Goal: Transaction & Acquisition: Download file/media

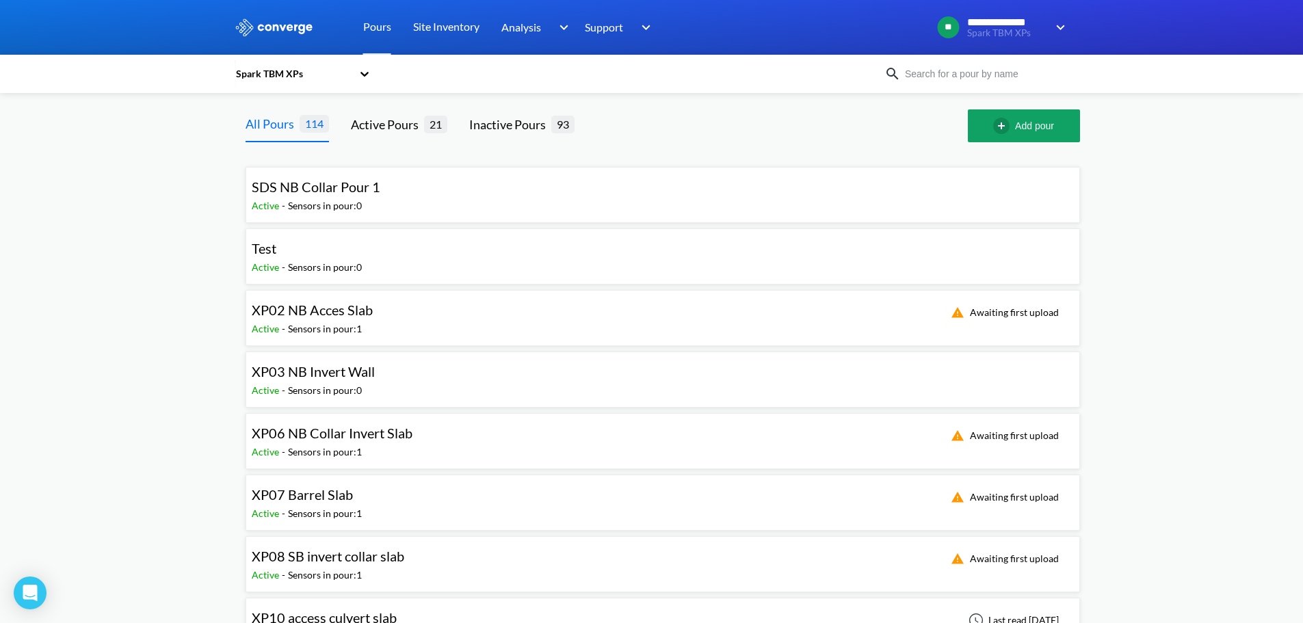
click at [962, 80] on input at bounding box center [984, 73] width 166 height 15
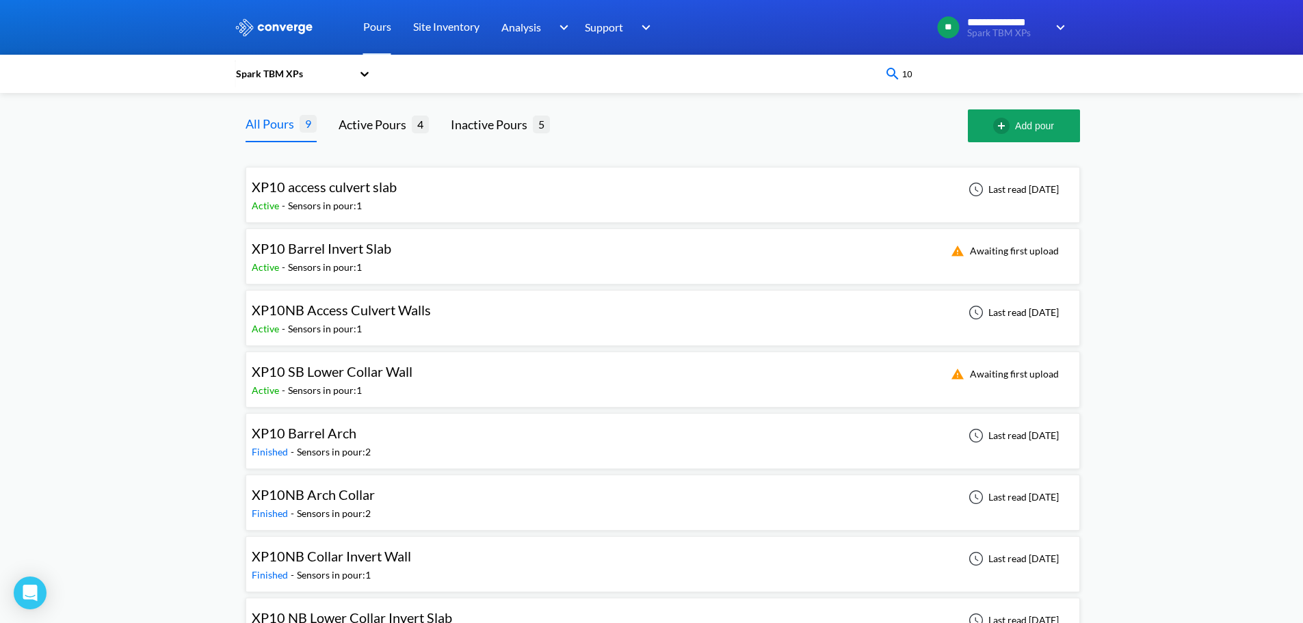
type input "10"
click at [443, 489] on div "XP10NB Arch Collar Finished - Sensors in pour: 2 Last read [DATE]" at bounding box center [663, 503] width 822 height 44
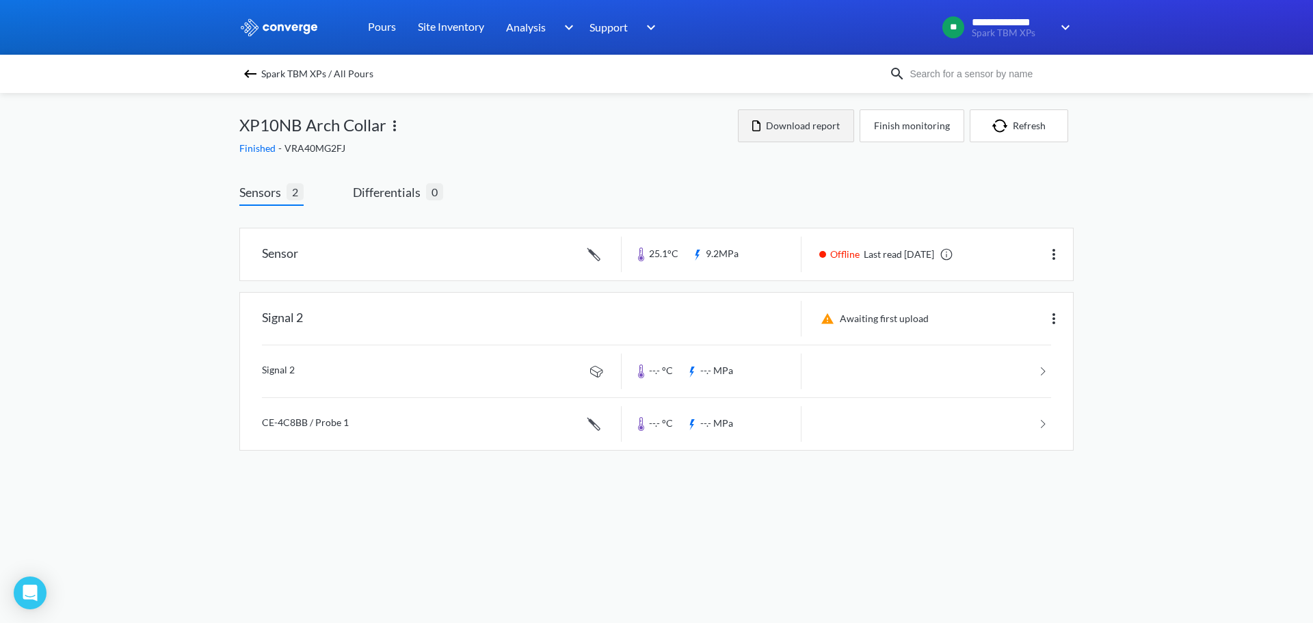
click at [792, 122] on button "Download report" at bounding box center [796, 125] width 116 height 33
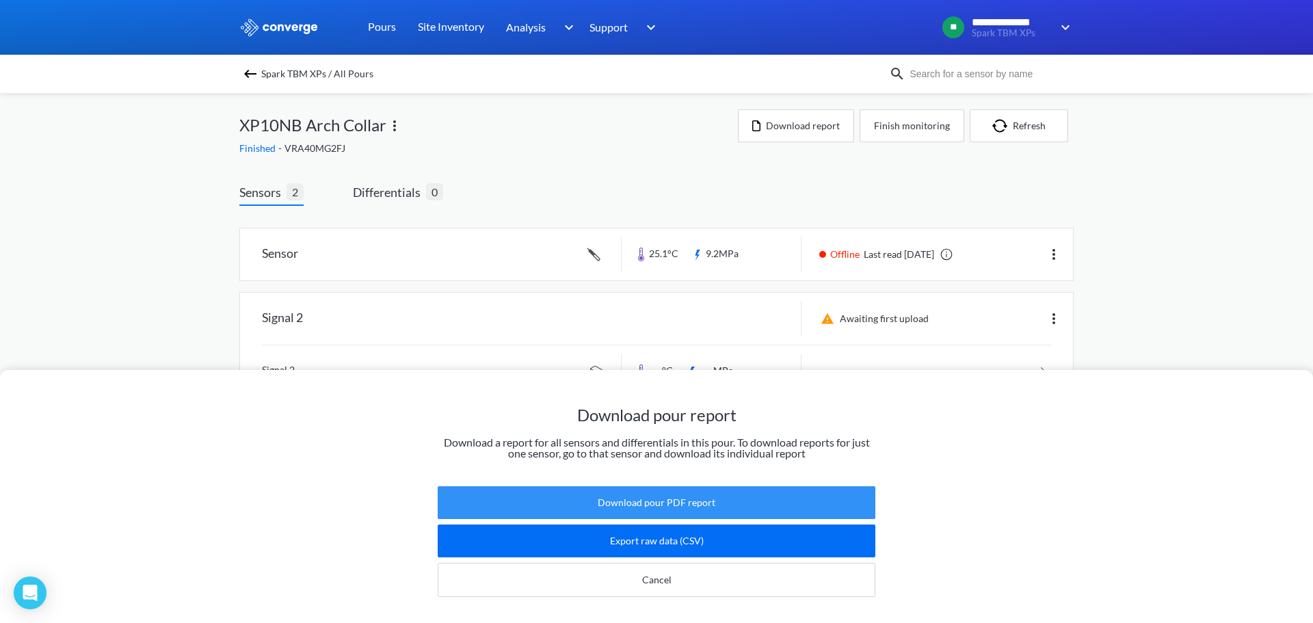
click at [635, 501] on button "Download pour PDF report" at bounding box center [657, 502] width 438 height 33
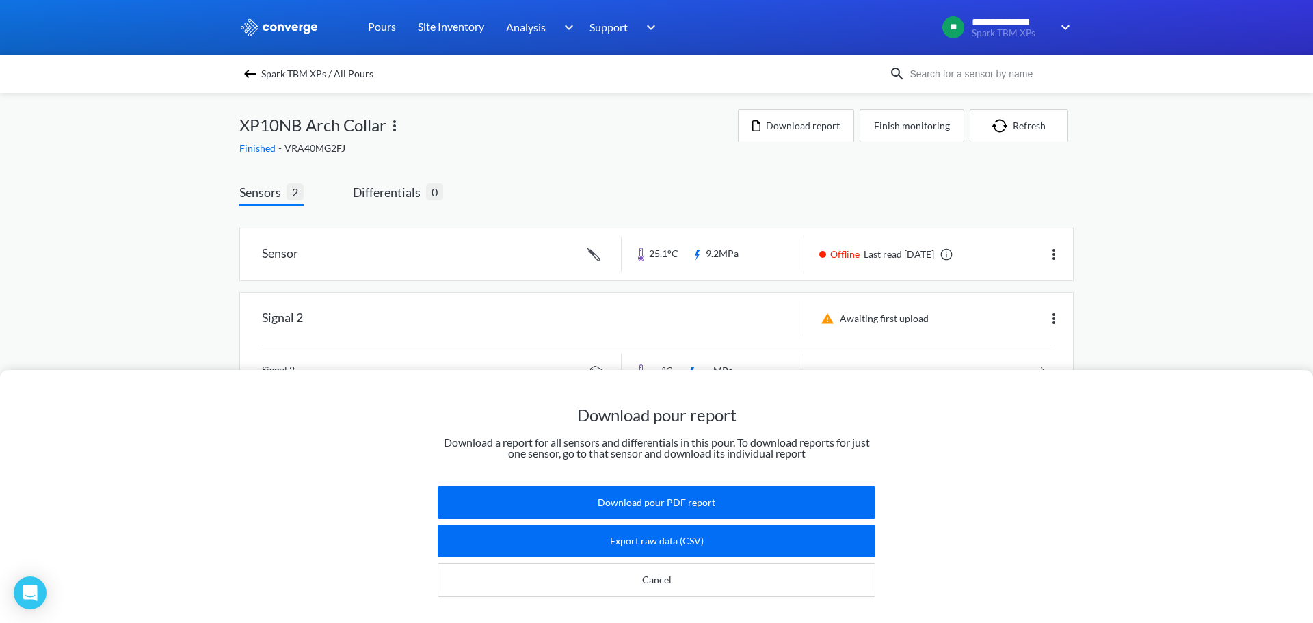
click at [1209, 213] on div "Download pour report Download a report for all sensors and differentials in thi…" at bounding box center [656, 311] width 1313 height 623
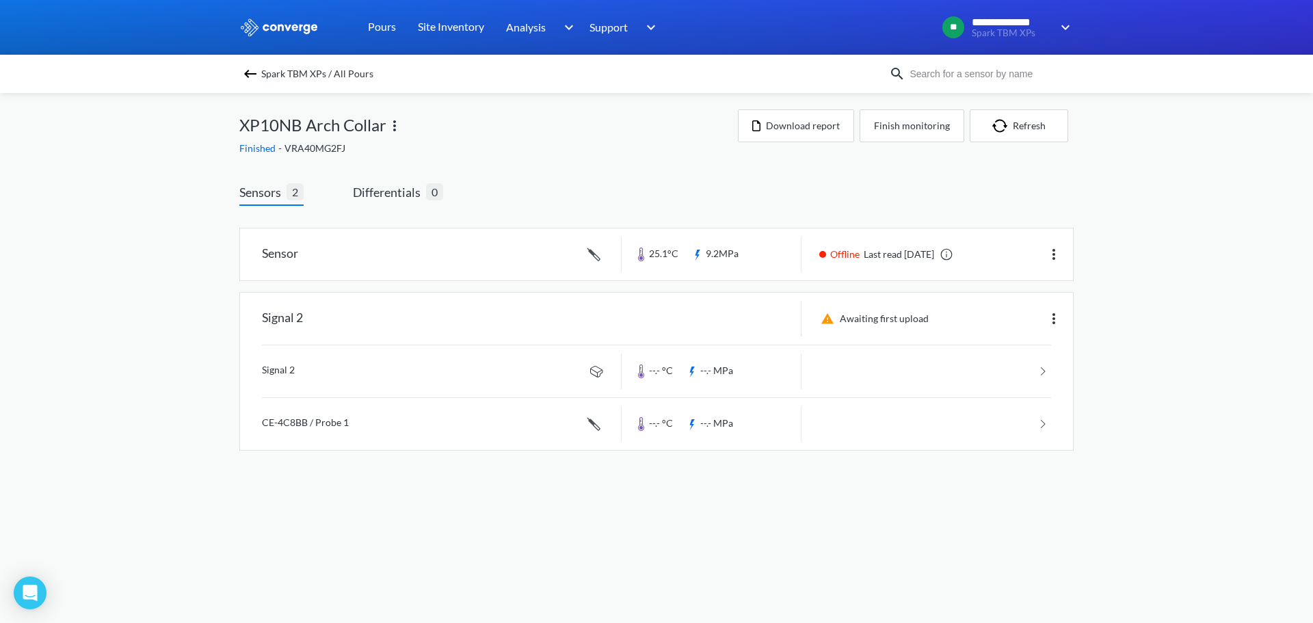
click at [247, 77] on img at bounding box center [250, 74] width 16 height 16
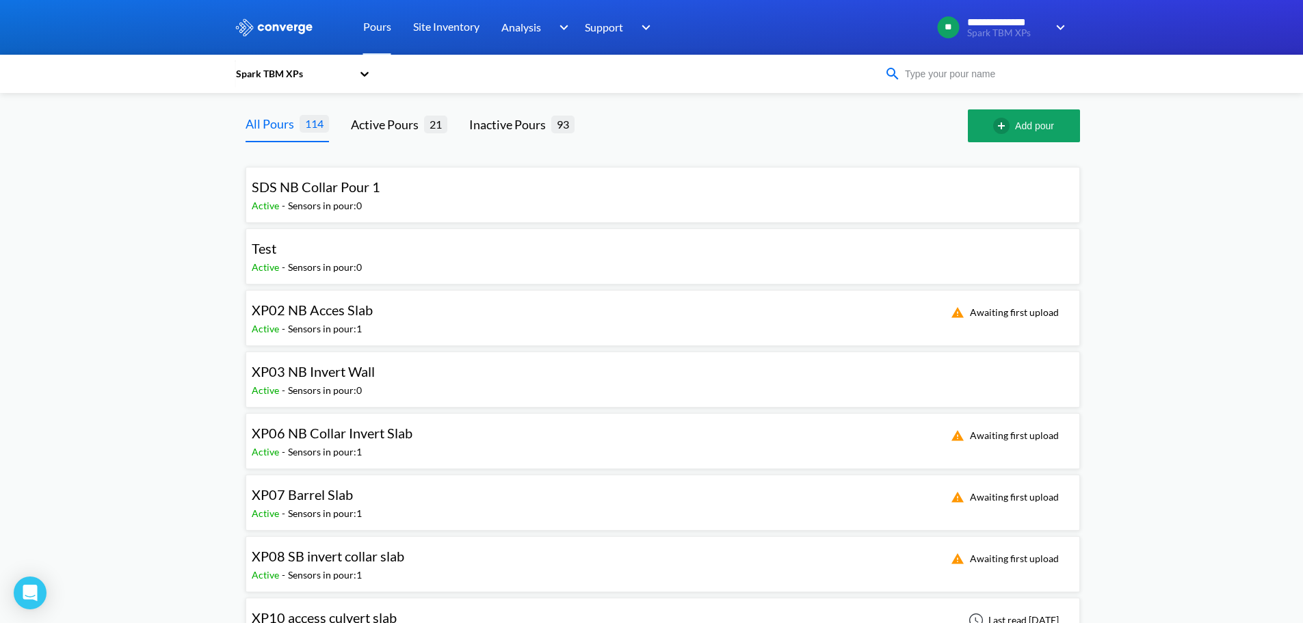
click at [969, 75] on input at bounding box center [984, 73] width 166 height 15
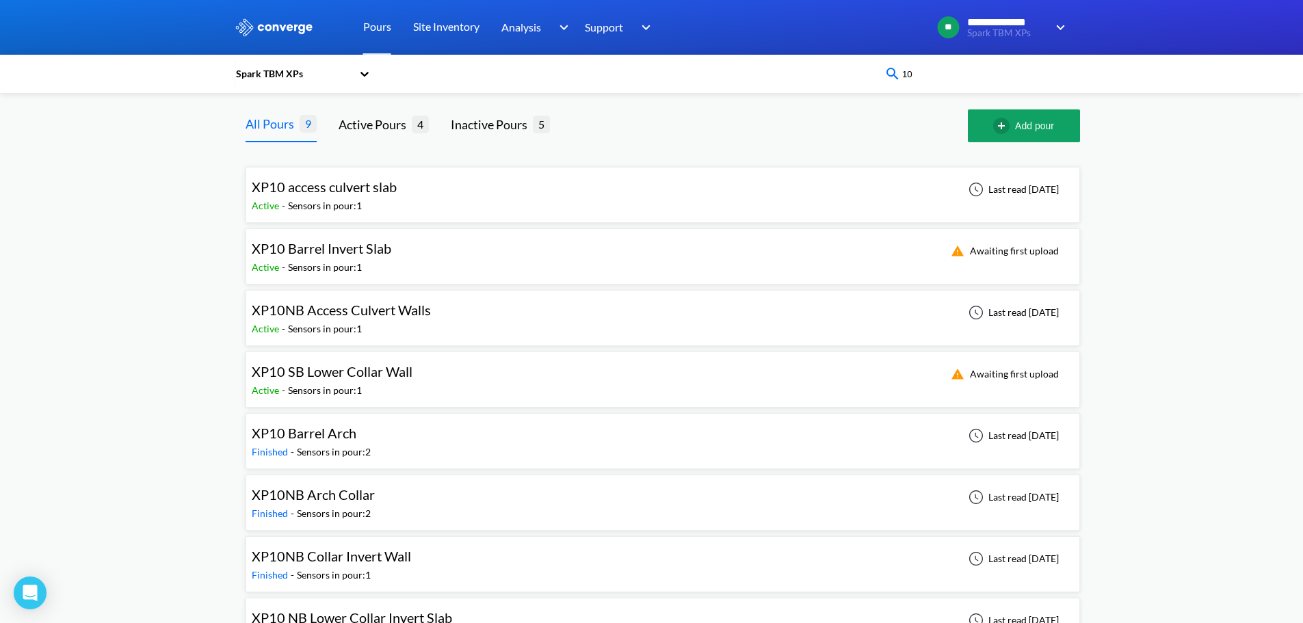
type input "10"
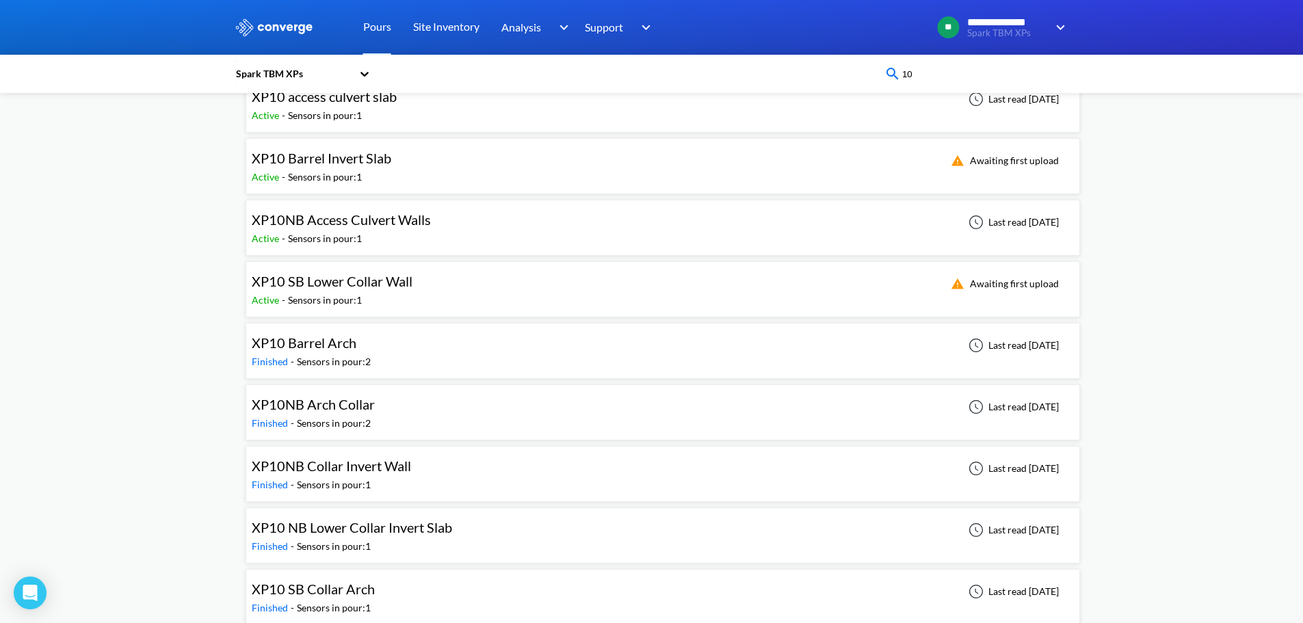
scroll to position [103, 0]
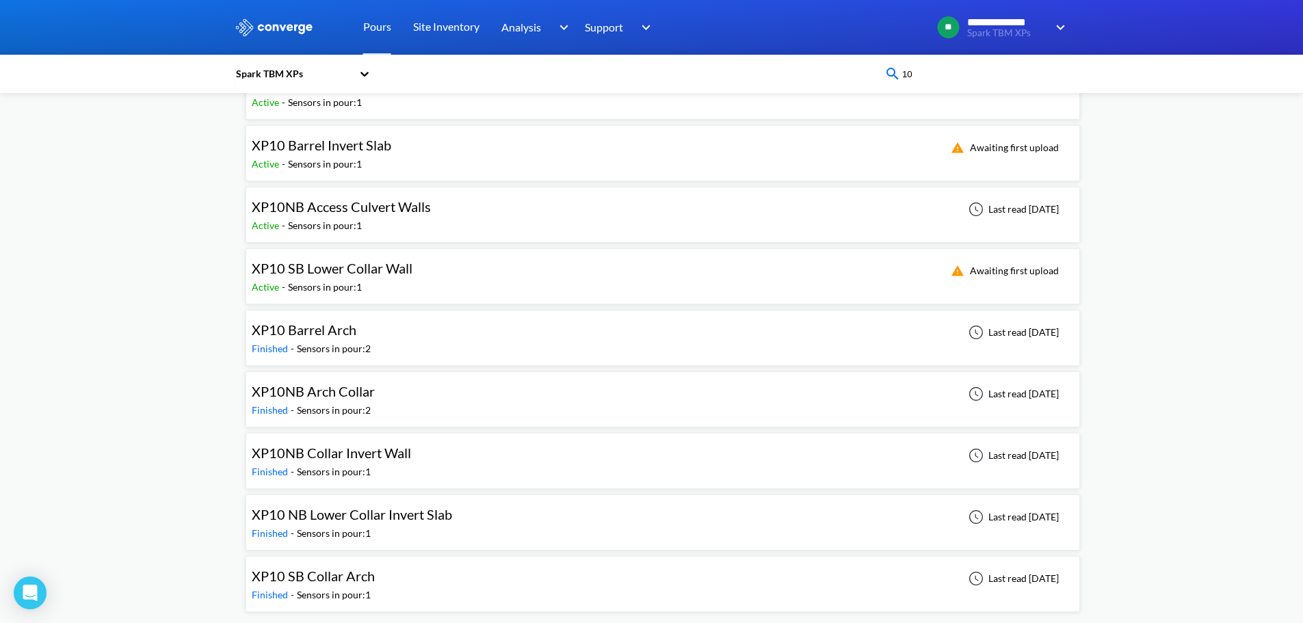
click at [407, 599] on div "XP10 SB Collar Arch Finished - Sensors in pour: 1 Last read [DATE]" at bounding box center [663, 584] width 822 height 44
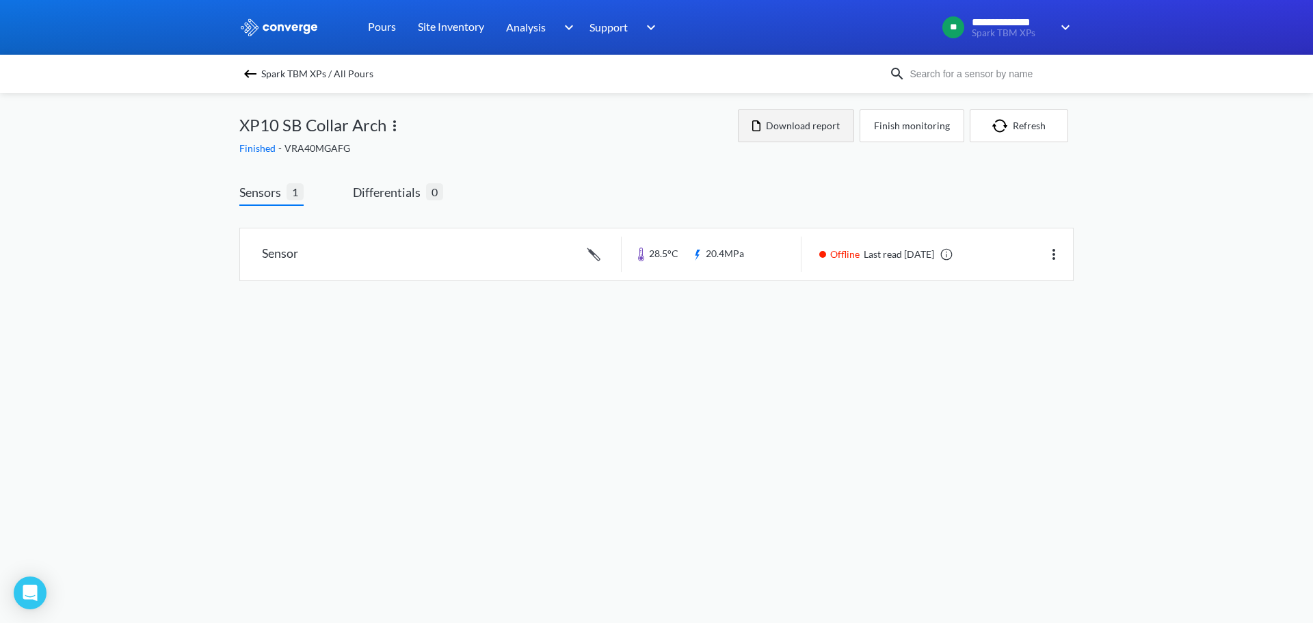
click at [781, 122] on button "Download report" at bounding box center [796, 125] width 116 height 33
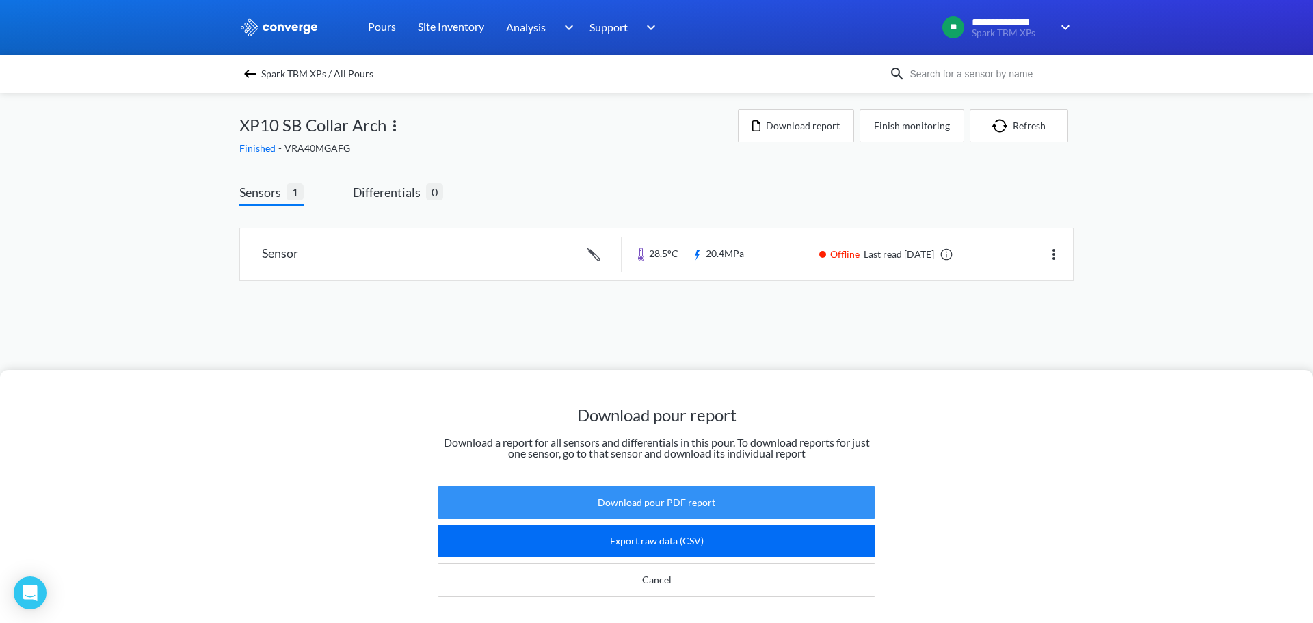
click at [636, 496] on button "Download pour PDF report" at bounding box center [657, 502] width 438 height 33
